Goal: Information Seeking & Learning: Learn about a topic

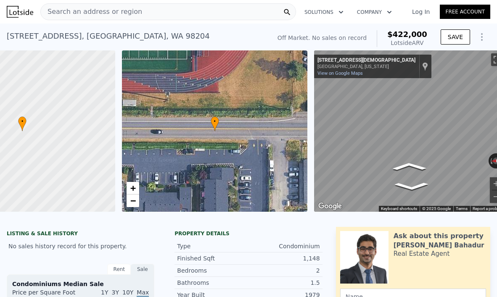
scroll to position [0, 84]
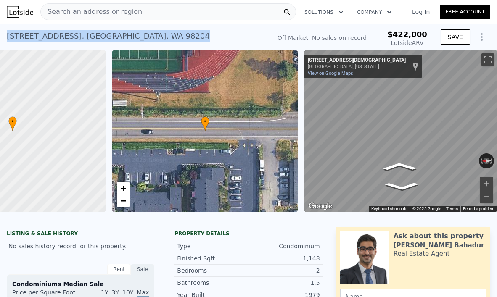
drag, startPoint x: 225, startPoint y: 41, endPoint x: 4, endPoint y: 34, distance: 221.3
click at [4, 34] on div "[STREET_ADDRESS] No sales on record (~ARV $422k ) Off Market. No sales on recor…" at bounding box center [248, 37] width 497 height 27
copy div "[STREET_ADDRESS]"
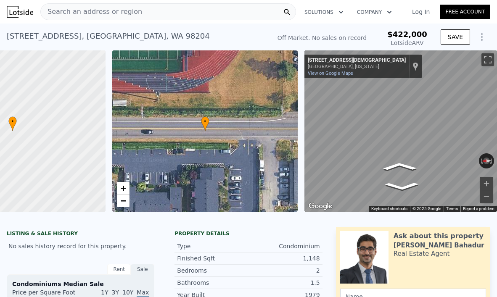
click at [89, 8] on span "Search an address or region" at bounding box center [91, 12] width 101 height 10
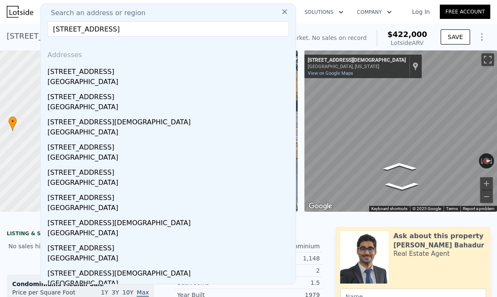
click at [141, 28] on input "[STREET_ADDRESS]" at bounding box center [168, 28] width 241 height 15
type input "[STREET_ADDRESS]"
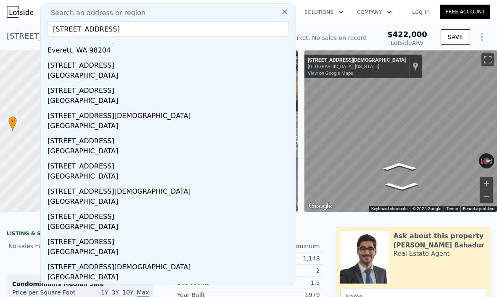
scroll to position [0, 0]
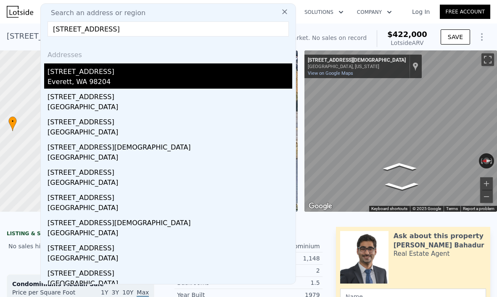
click at [121, 80] on div "Everett, WA 98204" at bounding box center [170, 83] width 245 height 12
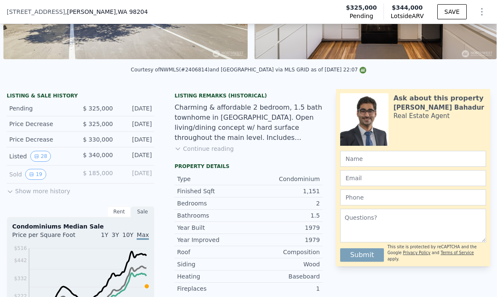
scroll to position [132, 0]
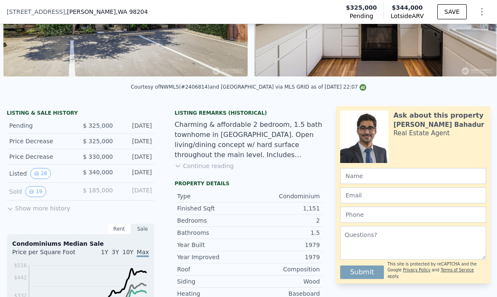
click at [30, 208] on button "Show more history" at bounding box center [38, 207] width 63 height 12
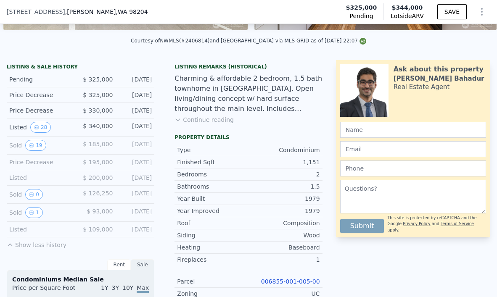
scroll to position [180, 0]
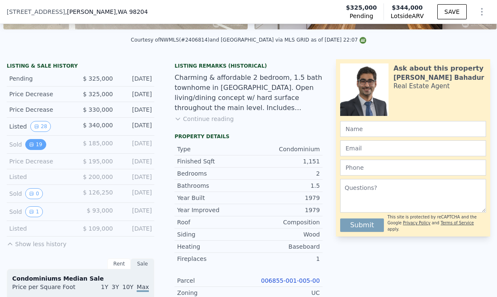
click at [38, 146] on button "19" at bounding box center [35, 144] width 21 height 11
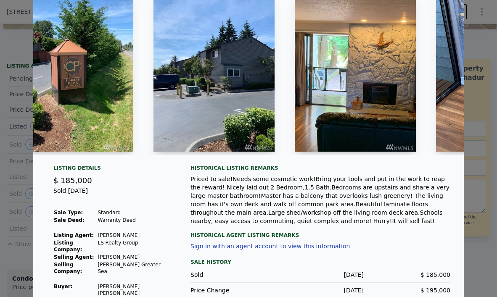
scroll to position [41, 0]
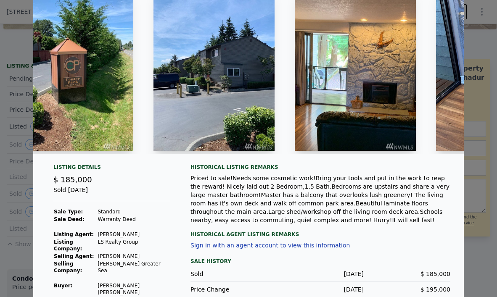
click at [207, 50] on img at bounding box center [213, 69] width 121 height 161
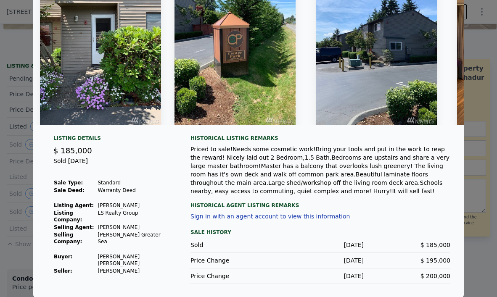
scroll to position [0, 0]
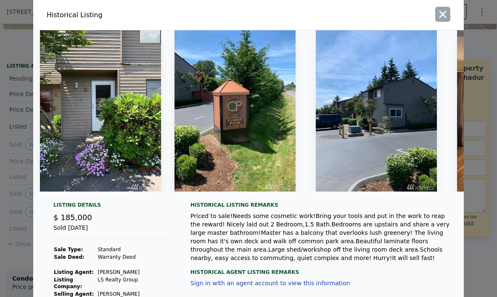
click at [442, 17] on icon "button" at bounding box center [443, 14] width 12 height 12
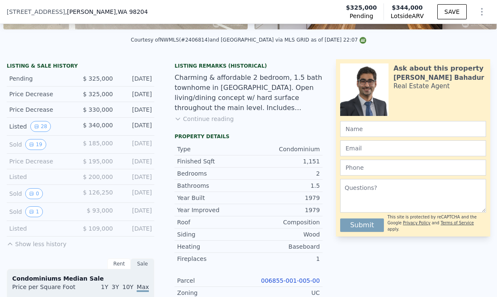
click at [188, 208] on div "Year Improved" at bounding box center [212, 210] width 71 height 8
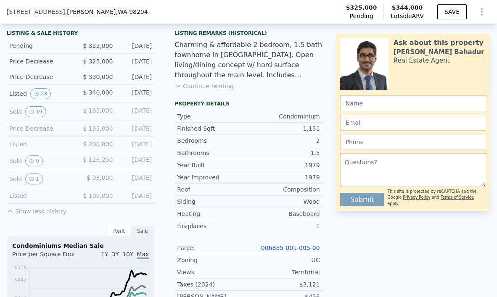
scroll to position [213, 0]
click at [36, 177] on button "1" at bounding box center [34, 178] width 18 height 11
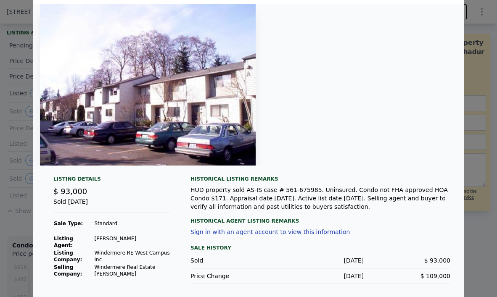
scroll to position [0, 0]
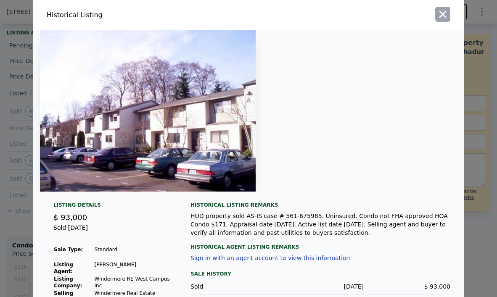
click at [440, 12] on icon "button" at bounding box center [442, 14] width 7 height 7
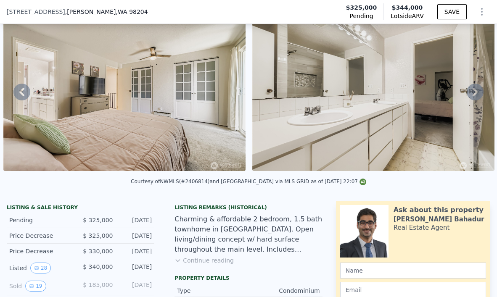
scroll to position [119, 0]
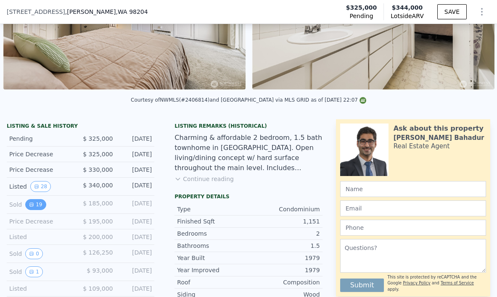
click at [33, 204] on icon "View historical data" at bounding box center [31, 204] width 3 height 3
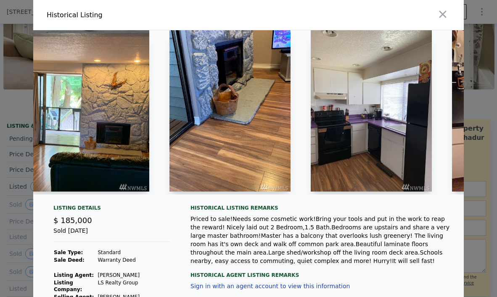
scroll to position [0, 430]
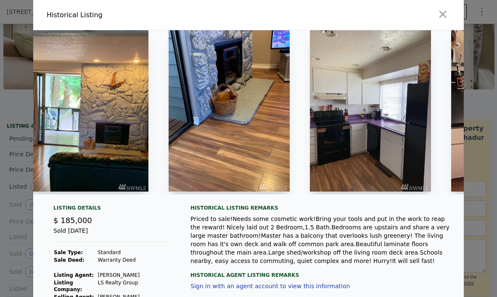
click at [74, 123] on img at bounding box center [87, 110] width 121 height 161
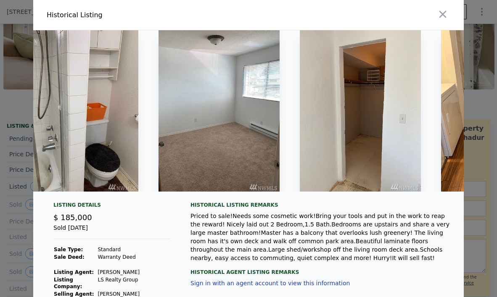
scroll to position [0, 2247]
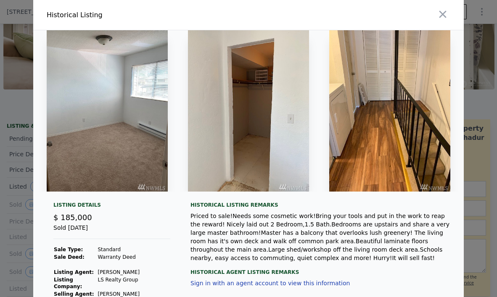
click at [257, 36] on img at bounding box center [248, 110] width 121 height 161
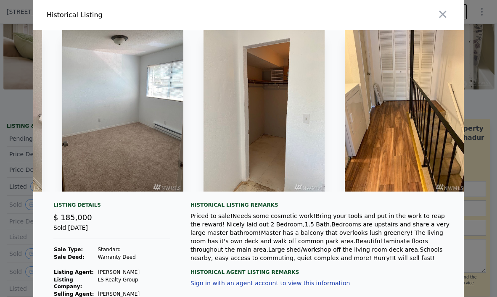
scroll to position [0, 2231]
click at [443, 12] on icon "button" at bounding box center [443, 14] width 12 height 12
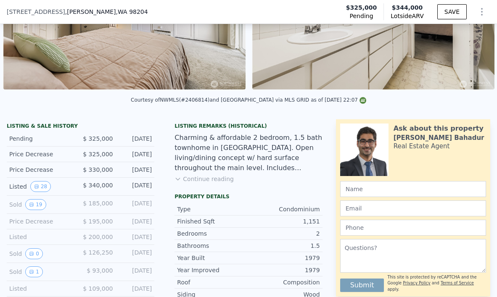
click at [210, 179] on button "Continue reading" at bounding box center [203, 179] width 59 height 8
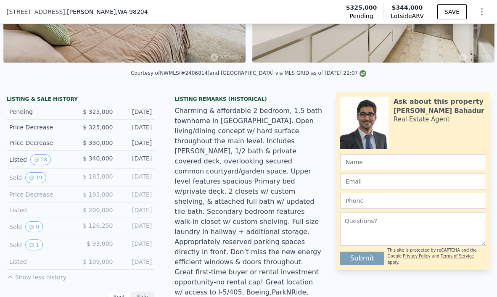
scroll to position [143, 0]
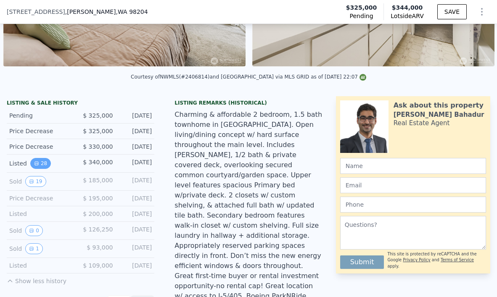
click at [44, 165] on button "28" at bounding box center [40, 163] width 21 height 11
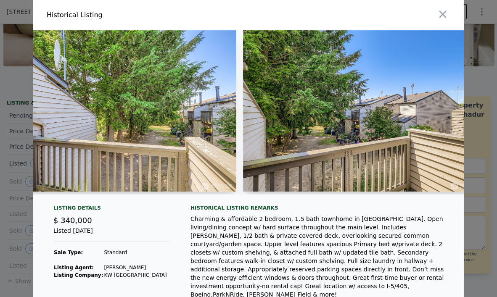
scroll to position [0, 3283]
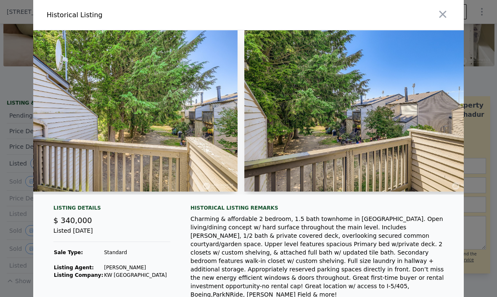
click at [124, 164] on img at bounding box center [116, 110] width 242 height 161
click at [320, 170] on img at bounding box center [365, 110] width 242 height 161
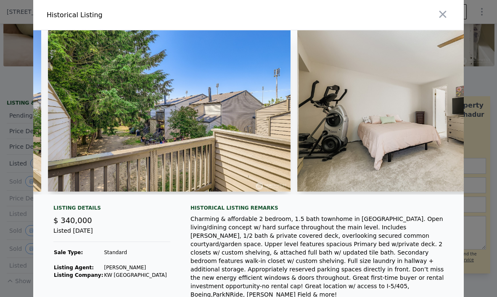
scroll to position [0, 3487]
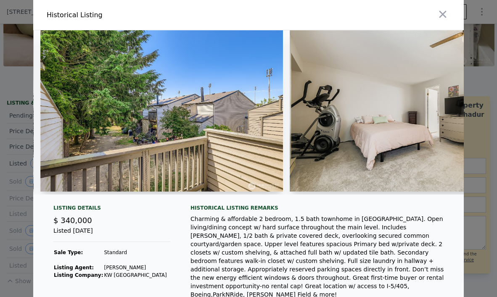
click at [130, 175] on img at bounding box center [161, 110] width 242 height 161
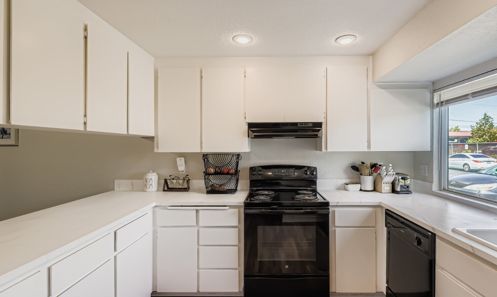
scroll to position [0, 0]
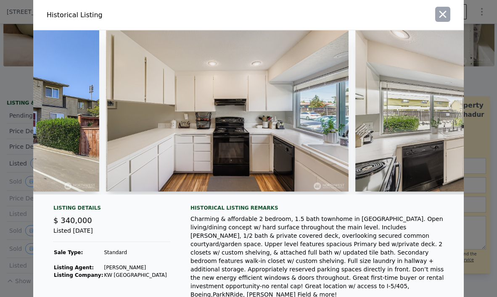
click at [443, 18] on icon "button" at bounding box center [443, 14] width 12 height 12
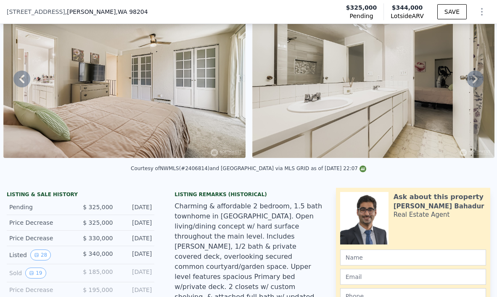
scroll to position [82, 0]
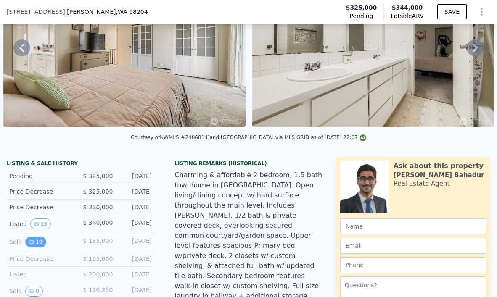
click at [40, 242] on button "19" at bounding box center [35, 242] width 21 height 11
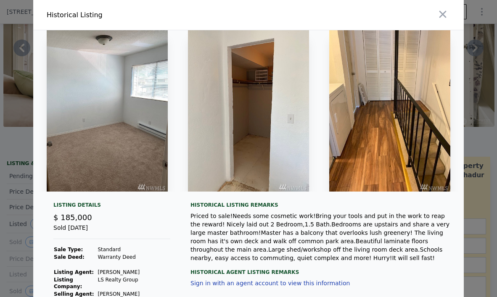
scroll to position [0, 2247]
type input "1"
type input "830"
type input "1456"
type input "473787"
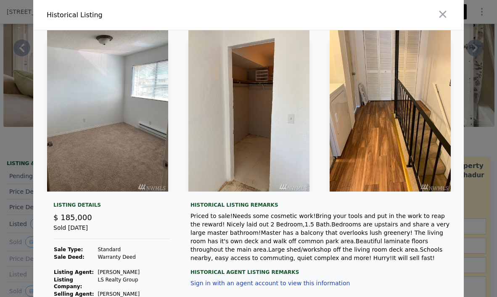
checkbox input "true"
type input "$ 422,000"
type input "5"
type input "$ 29,033"
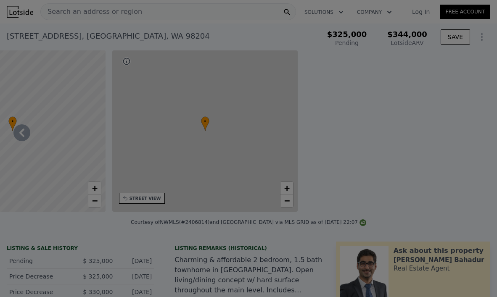
type input "1.25"
type input "930"
type input "1148"
type input "206673"
type input "$ 344,000"
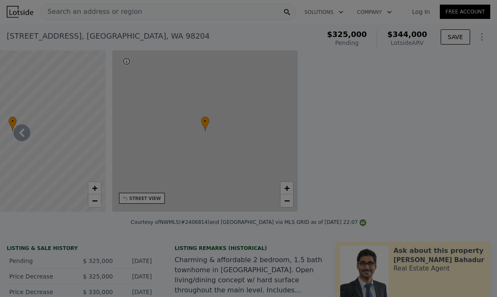
type input "4"
type input "-$ 26,413"
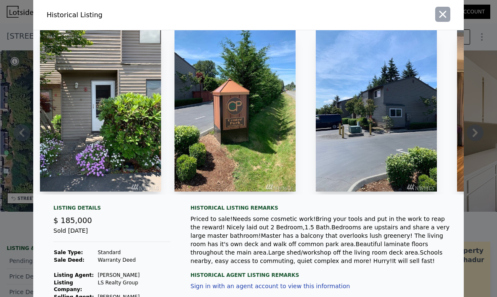
click at [443, 16] on icon "button" at bounding box center [443, 14] width 12 height 12
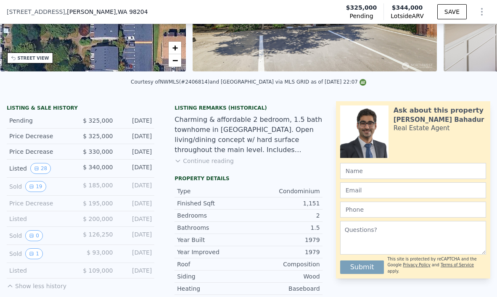
scroll to position [139, 0]
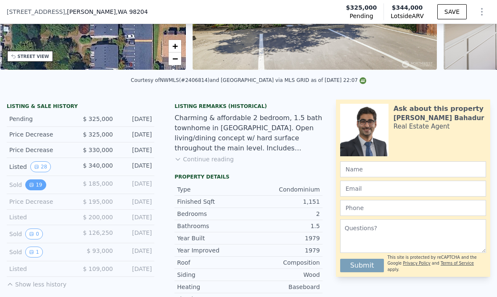
click at [37, 180] on button "19" at bounding box center [35, 185] width 21 height 11
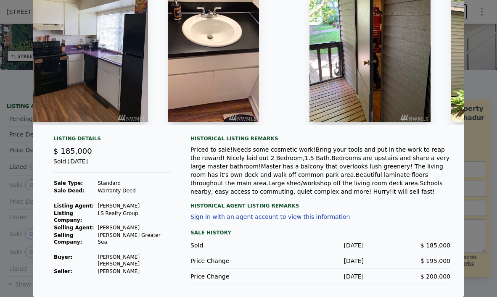
scroll to position [0, 719]
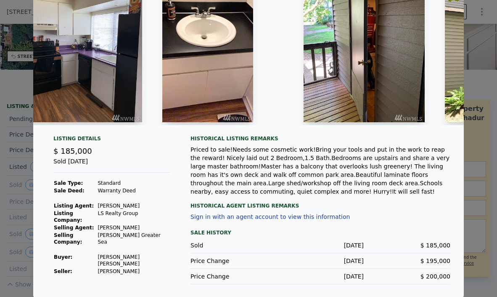
click at [11, 93] on div at bounding box center [248, 148] width 497 height 297
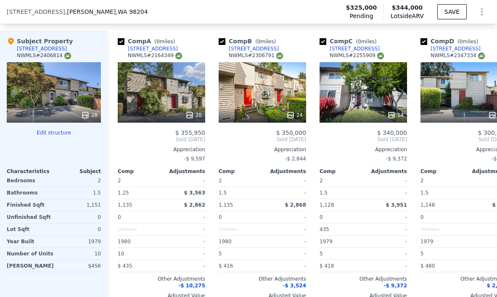
scroll to position [1099, 0]
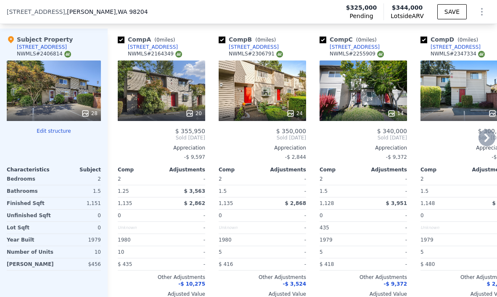
click at [181, 79] on div "20" at bounding box center [161, 91] width 87 height 61
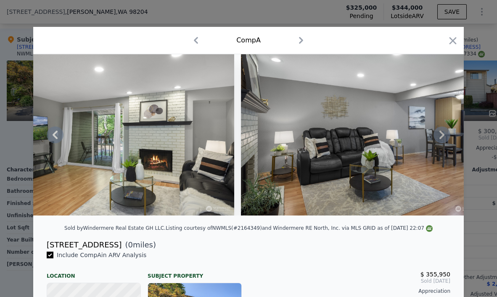
click at [441, 139] on icon at bounding box center [441, 135] width 17 height 17
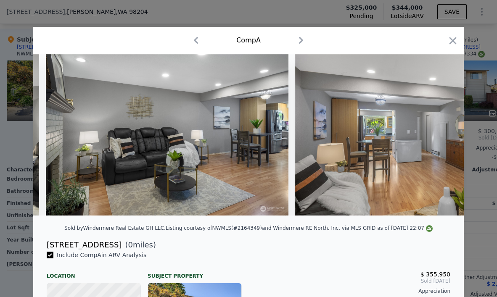
scroll to position [0, 1736]
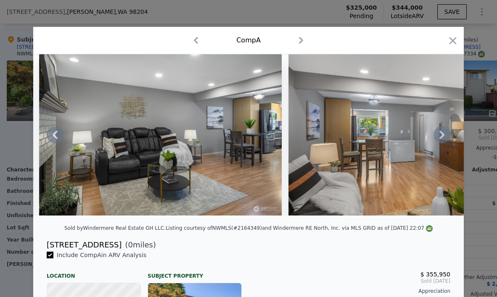
click at [441, 139] on icon at bounding box center [441, 135] width 17 height 17
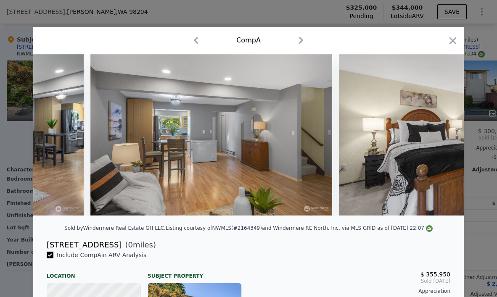
scroll to position [0, 1938]
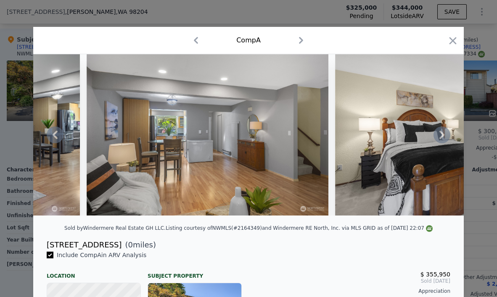
click at [441, 139] on icon at bounding box center [441, 135] width 17 height 17
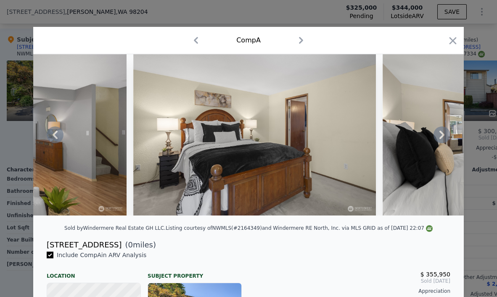
click at [441, 139] on icon at bounding box center [441, 135] width 17 height 17
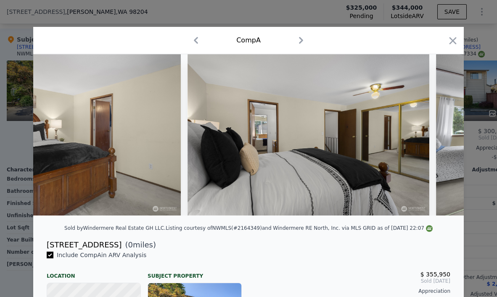
scroll to position [0, 2342]
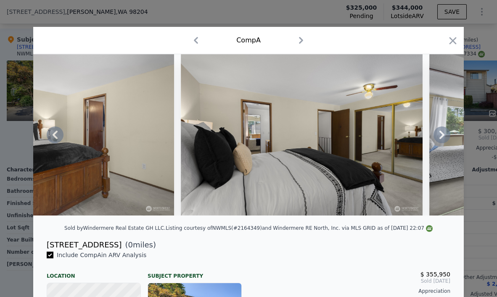
click at [441, 139] on icon at bounding box center [441, 135] width 17 height 17
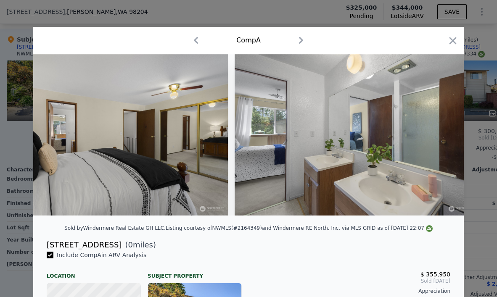
scroll to position [0, 2544]
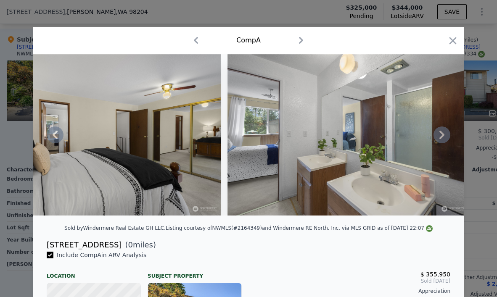
click at [441, 139] on icon at bounding box center [441, 135] width 17 height 17
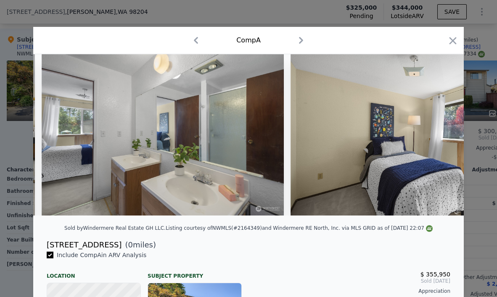
scroll to position [0, 2746]
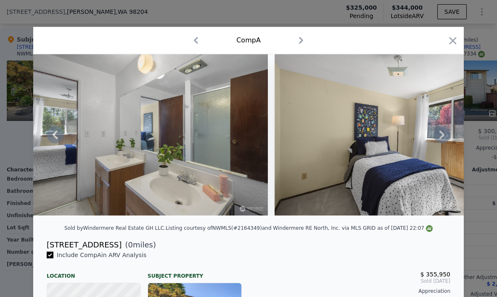
click at [442, 136] on icon at bounding box center [441, 135] width 5 height 8
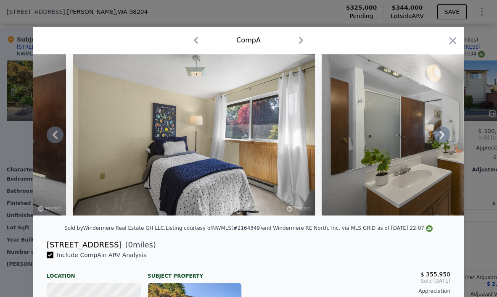
click at [442, 136] on icon at bounding box center [441, 135] width 5 height 8
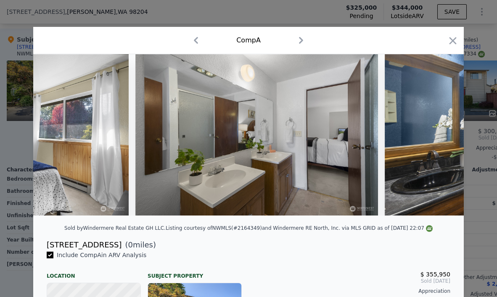
scroll to position [0, 3149]
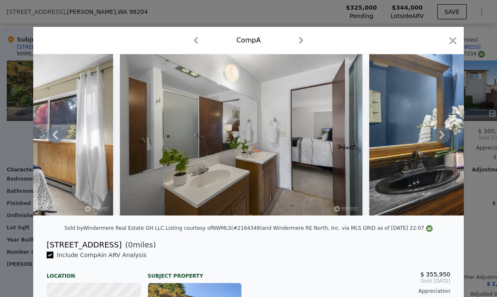
click at [442, 136] on icon at bounding box center [441, 135] width 5 height 8
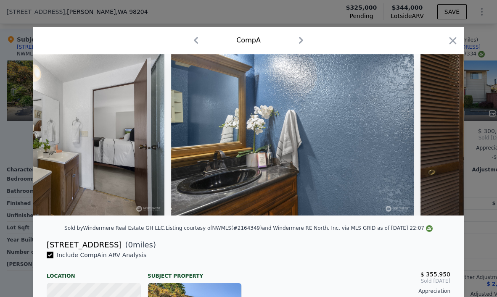
scroll to position [0, 3351]
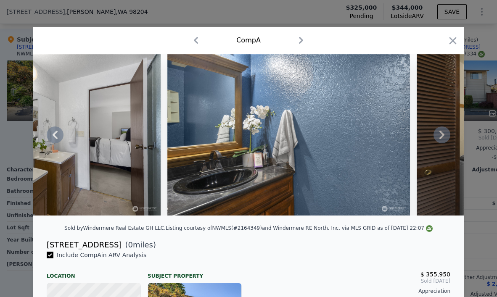
click at [442, 136] on icon at bounding box center [441, 135] width 5 height 8
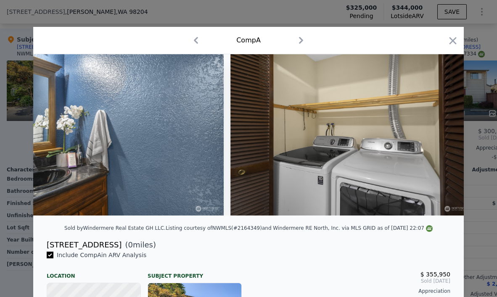
scroll to position [0, 3553]
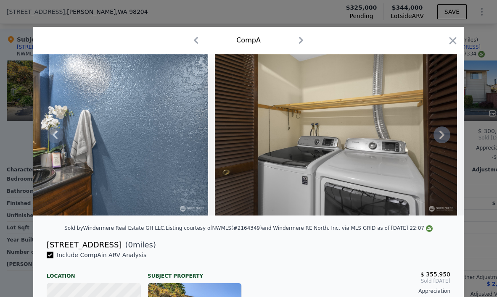
click at [446, 138] on icon at bounding box center [441, 135] width 17 height 17
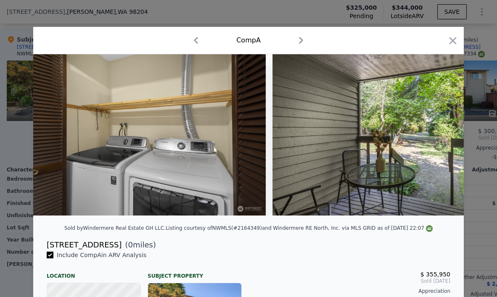
scroll to position [0, 3755]
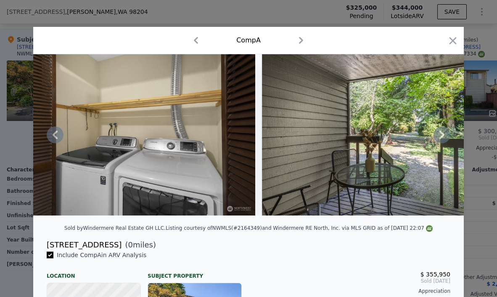
click at [442, 134] on icon at bounding box center [441, 135] width 5 height 8
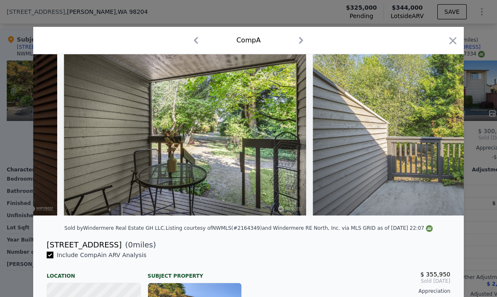
scroll to position [0, 3957]
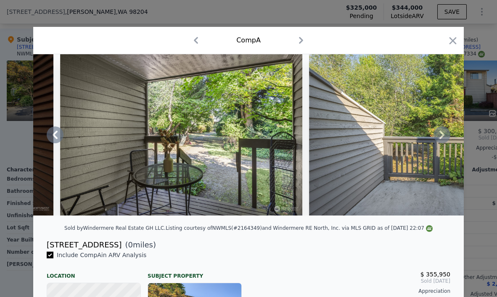
click at [442, 134] on icon at bounding box center [441, 135] width 5 height 8
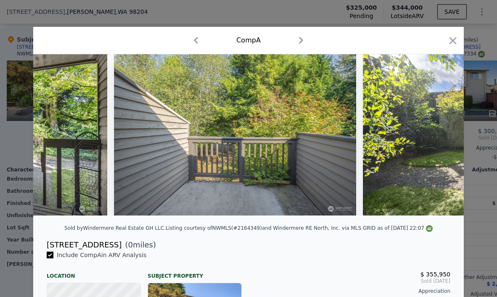
scroll to position [0, 4158]
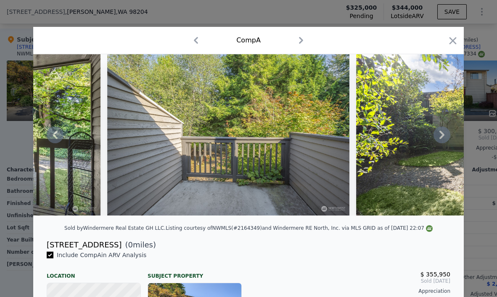
click at [440, 136] on icon at bounding box center [441, 135] width 17 height 17
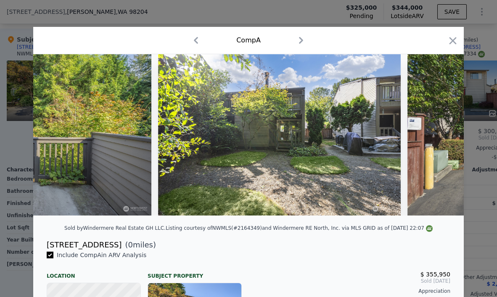
scroll to position [0, 4360]
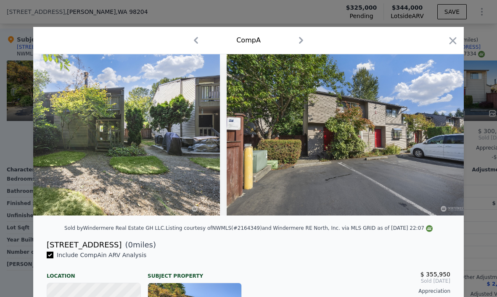
scroll to position [0, 4542]
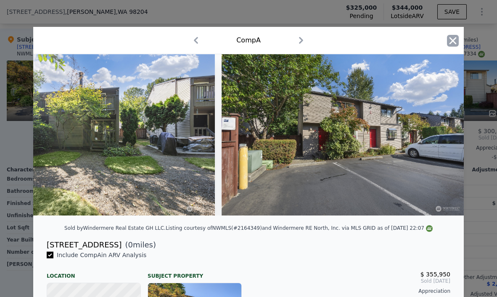
click at [447, 39] on icon "button" at bounding box center [453, 41] width 12 height 12
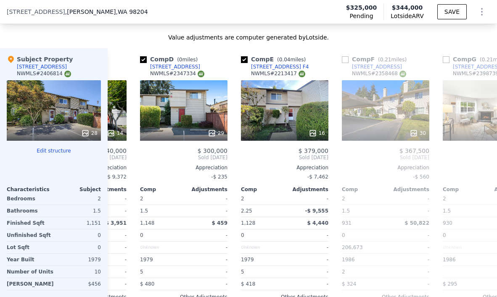
scroll to position [0, 282]
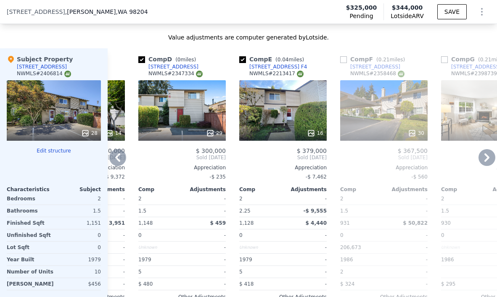
click at [282, 107] on div "16" at bounding box center [282, 110] width 87 height 61
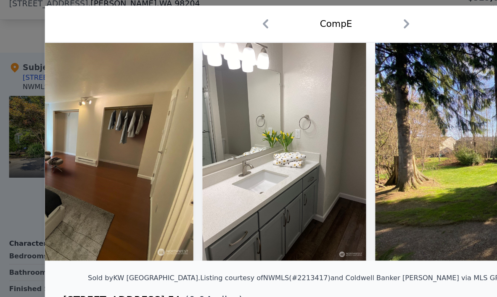
scroll to position [0, 2362]
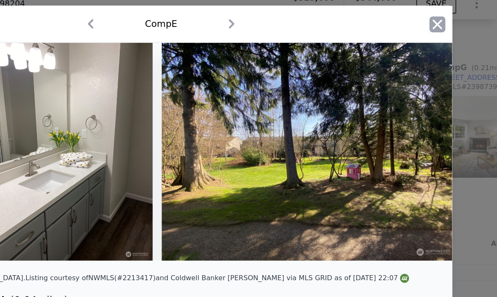
click at [451, 32] on icon "button" at bounding box center [453, 27] width 12 height 12
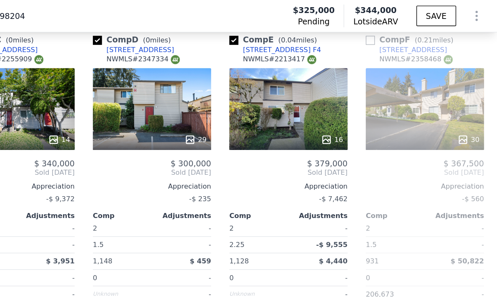
scroll to position [0, 216]
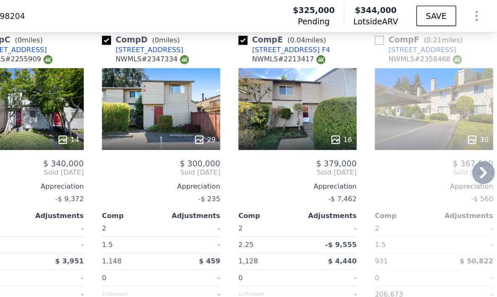
click at [367, 81] on div "16" at bounding box center [349, 80] width 87 height 61
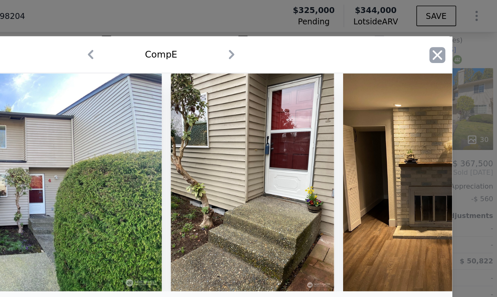
click at [455, 42] on icon "button" at bounding box center [453, 41] width 12 height 12
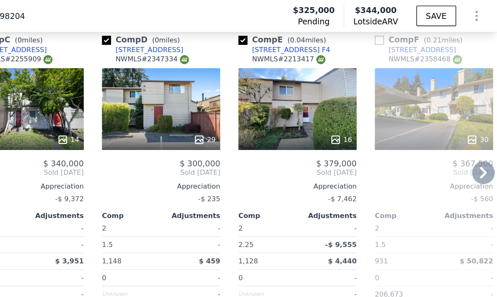
click at [266, 60] on div "29" at bounding box center [248, 80] width 87 height 61
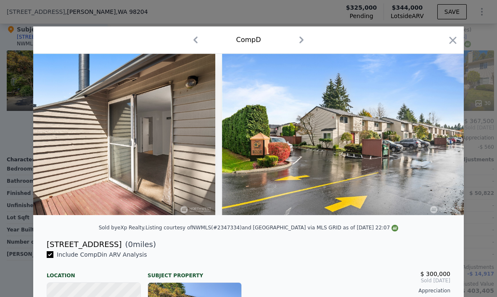
scroll to position [0, 6800]
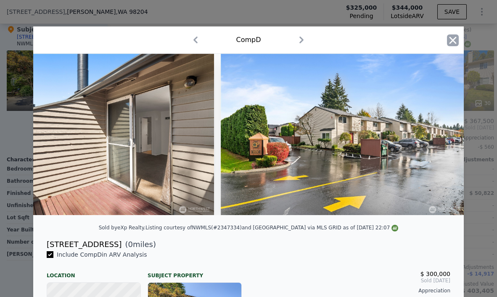
click at [451, 41] on icon "button" at bounding box center [453, 40] width 12 height 12
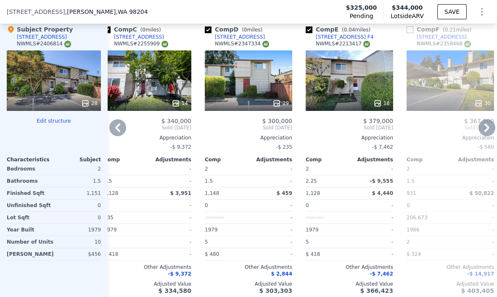
click at [155, 86] on div "14" at bounding box center [147, 80] width 87 height 61
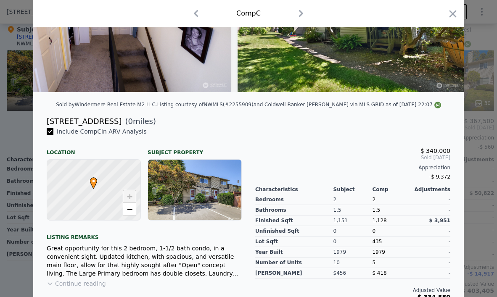
scroll to position [199, 0]
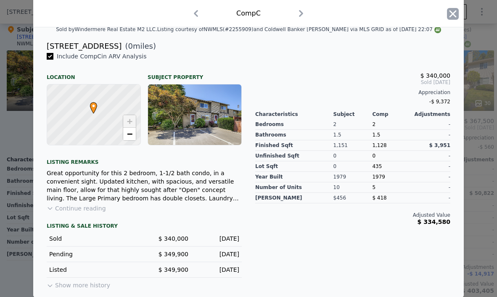
click at [453, 13] on icon "button" at bounding box center [452, 13] width 7 height 7
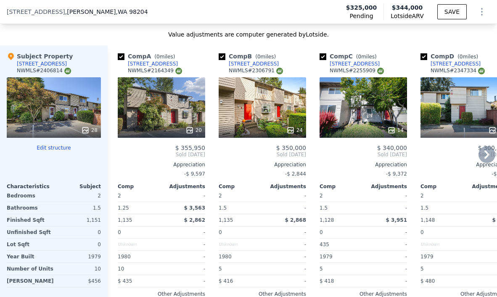
click at [179, 118] on div "20" at bounding box center [161, 107] width 87 height 61
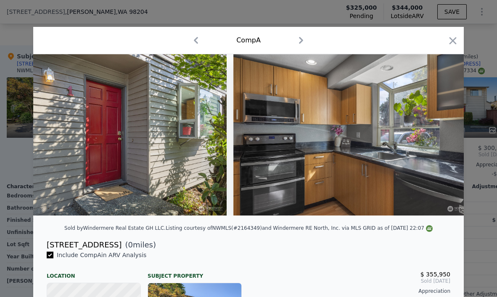
scroll to position [0, 300]
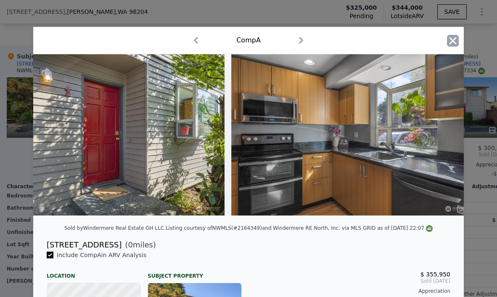
click at [455, 43] on icon "button" at bounding box center [452, 40] width 7 height 7
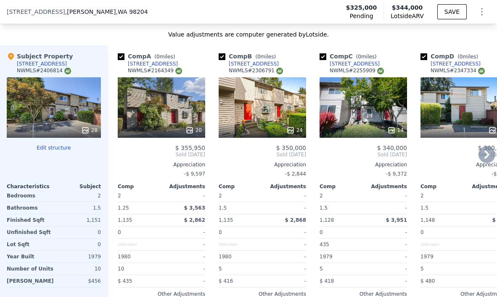
click at [266, 94] on div "24" at bounding box center [262, 107] width 87 height 61
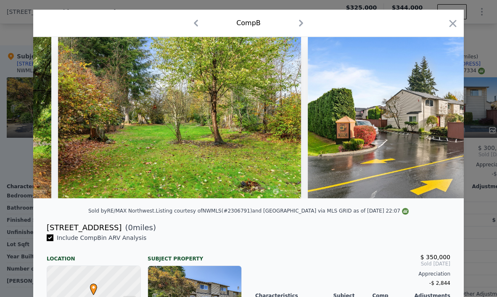
scroll to position [0, 5552]
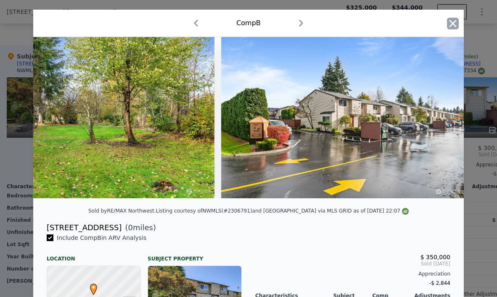
click at [450, 24] on icon "button" at bounding box center [453, 24] width 12 height 12
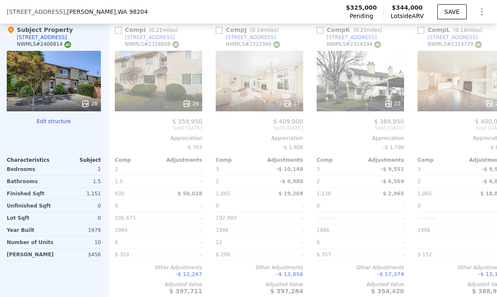
scroll to position [0, 842]
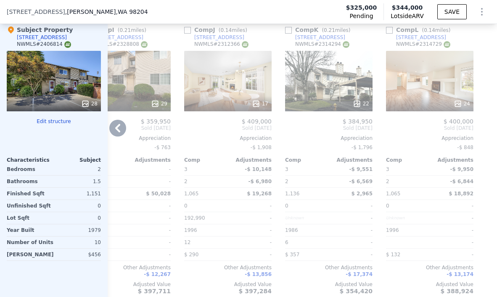
click at [432, 91] on div "24" at bounding box center [429, 81] width 87 height 61
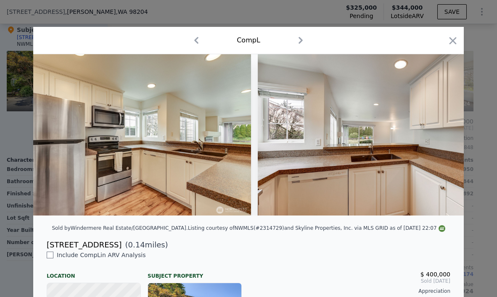
scroll to position [0, 1783]
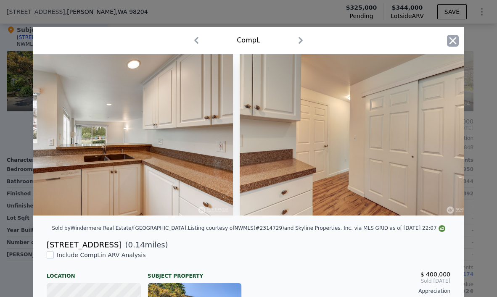
click at [453, 40] on icon "button" at bounding box center [452, 40] width 7 height 7
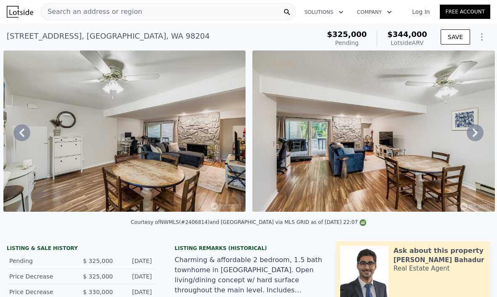
click at [135, 11] on div "Search an address or region" at bounding box center [168, 11] width 256 height 17
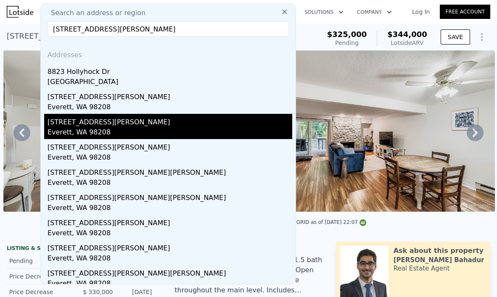
type input "[STREET_ADDRESS][PERSON_NAME]"
click at [111, 123] on div "[STREET_ADDRESS][PERSON_NAME]" at bounding box center [170, 120] width 245 height 13
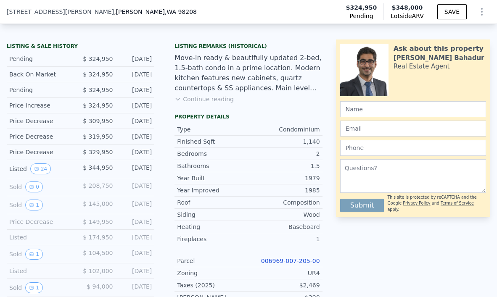
scroll to position [265, 0]
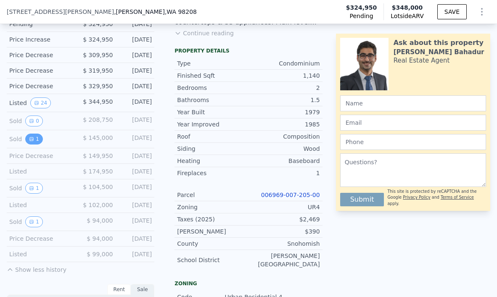
click at [37, 135] on button "1" at bounding box center [34, 139] width 18 height 11
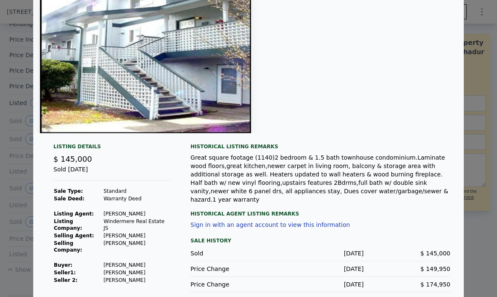
scroll to position [0, 0]
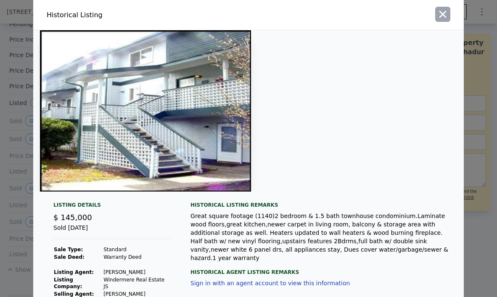
click at [440, 7] on button "button" at bounding box center [442, 14] width 15 height 15
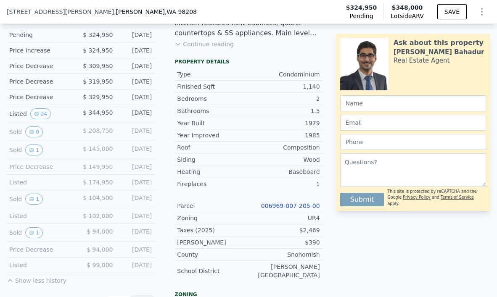
scroll to position [252, 0]
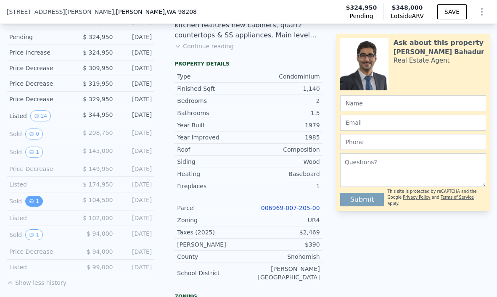
click at [29, 199] on icon "View historical data" at bounding box center [31, 201] width 5 height 5
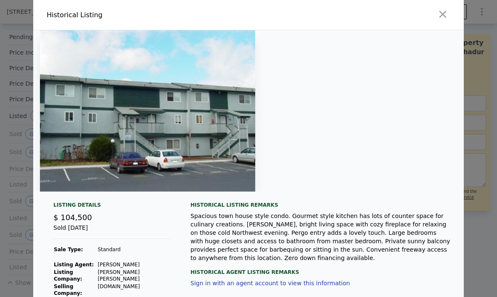
click at [9, 218] on div at bounding box center [248, 148] width 497 height 297
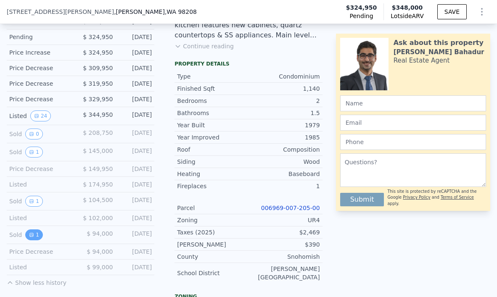
click at [31, 235] on icon "View historical data" at bounding box center [31, 235] width 5 height 5
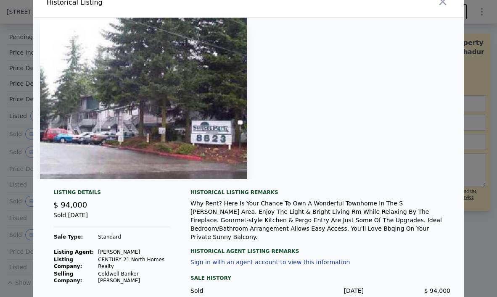
scroll to position [0, 0]
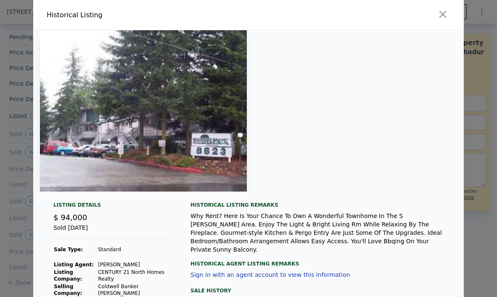
click at [17, 204] on div at bounding box center [248, 148] width 497 height 297
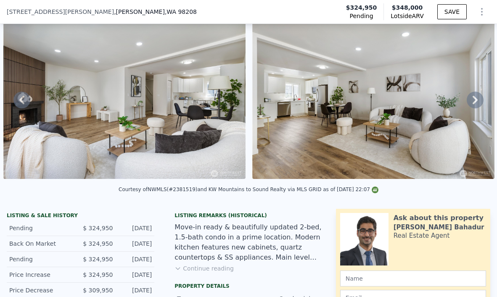
scroll to position [68, 0]
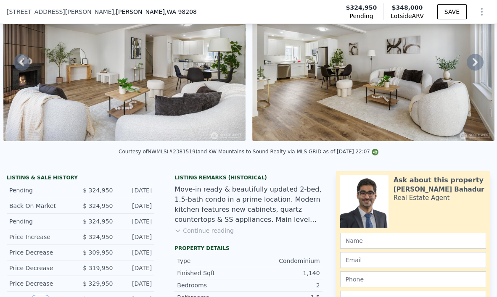
click at [192, 230] on button "Continue reading" at bounding box center [203, 231] width 59 height 8
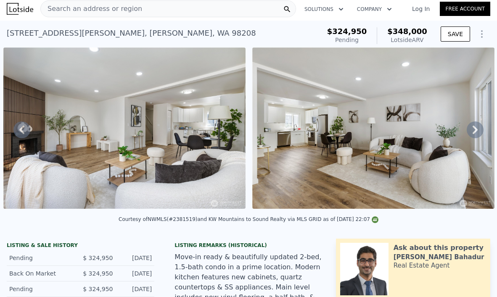
scroll to position [0, 0]
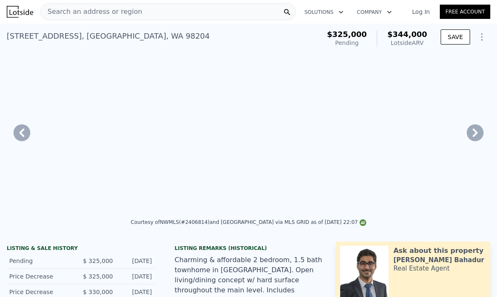
type input "3"
type input "1.25"
type input "930"
type input "1148"
type input "206673"
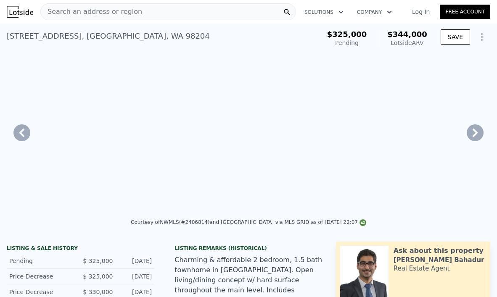
type input "$ 344,000"
type input "-$ 26,413"
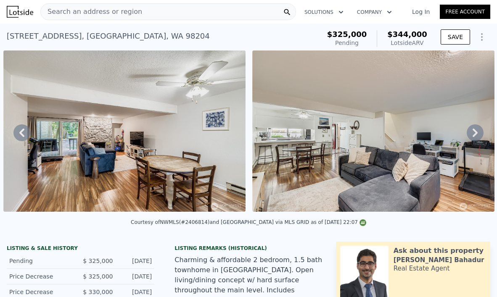
click at [146, 127] on img at bounding box center [124, 130] width 242 height 161
